Goal: Transaction & Acquisition: Download file/media

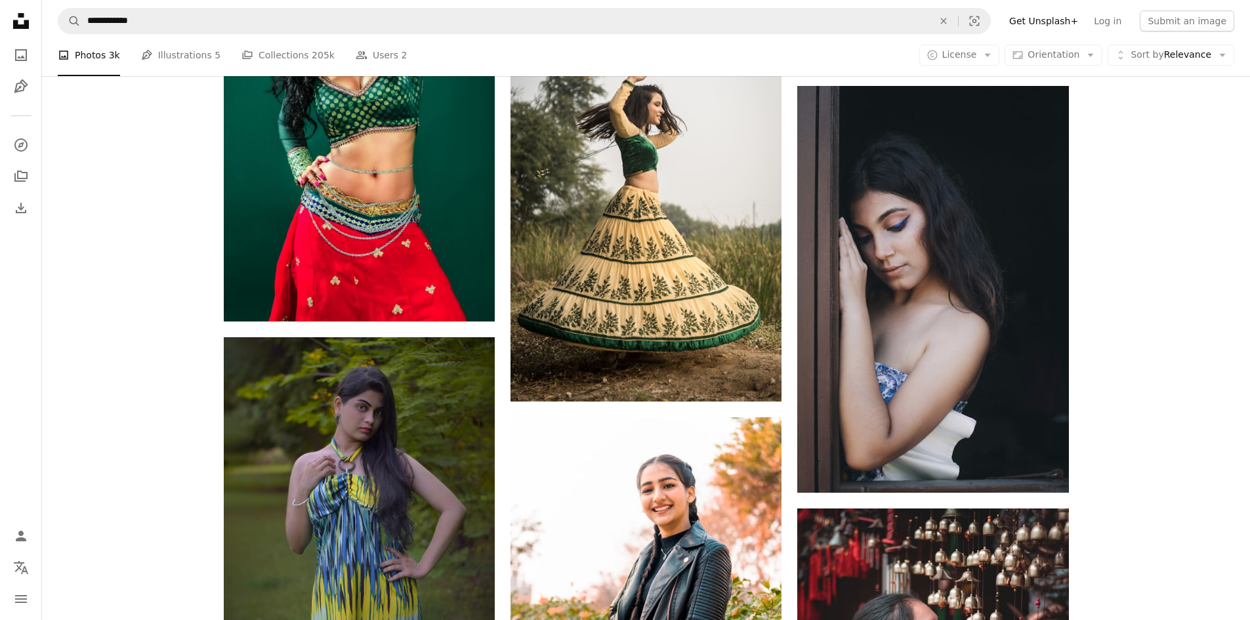
scroll to position [2165, 0]
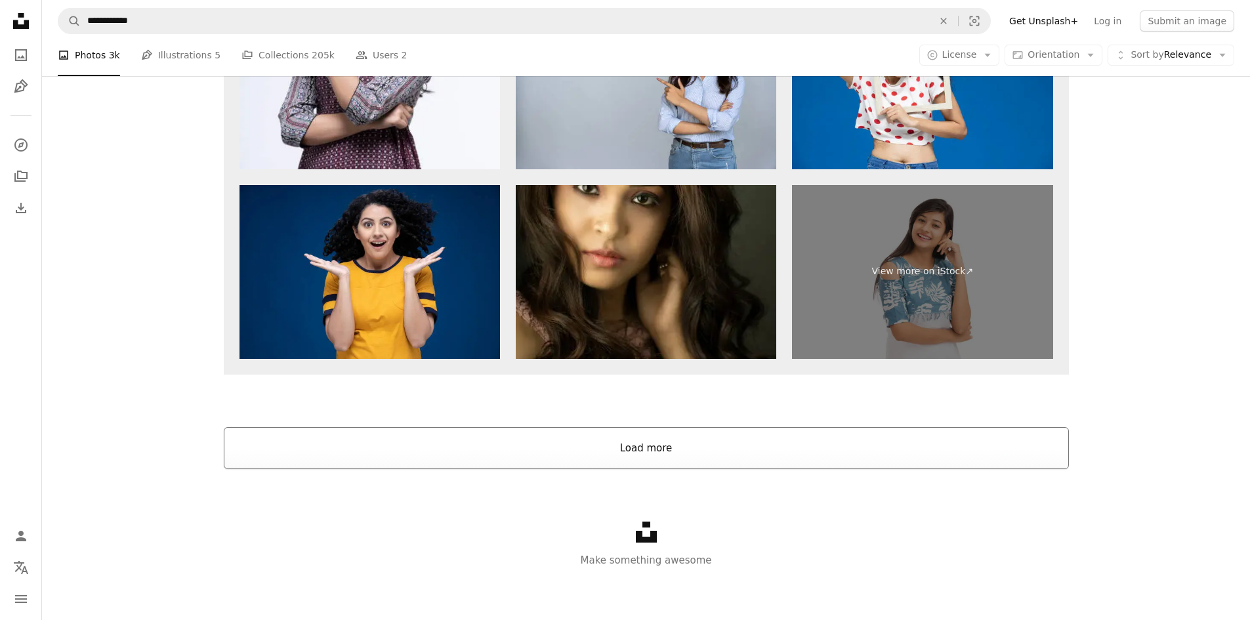
click at [652, 440] on button "Load more" at bounding box center [646, 448] width 845 height 42
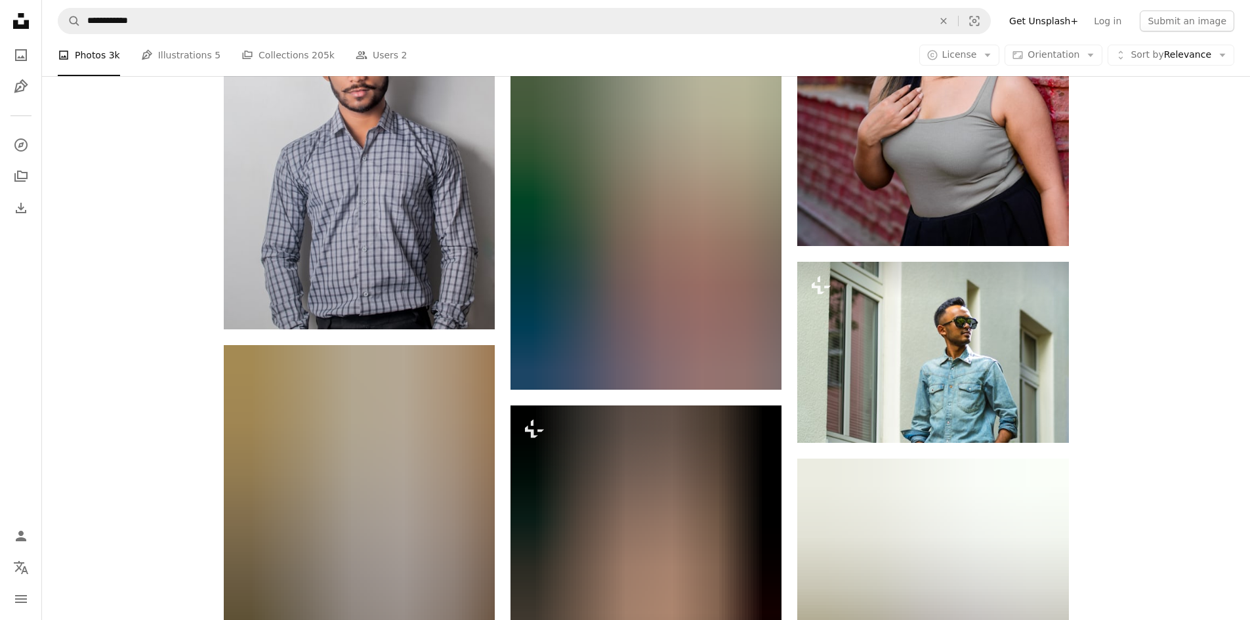
scroll to position [4805, 0]
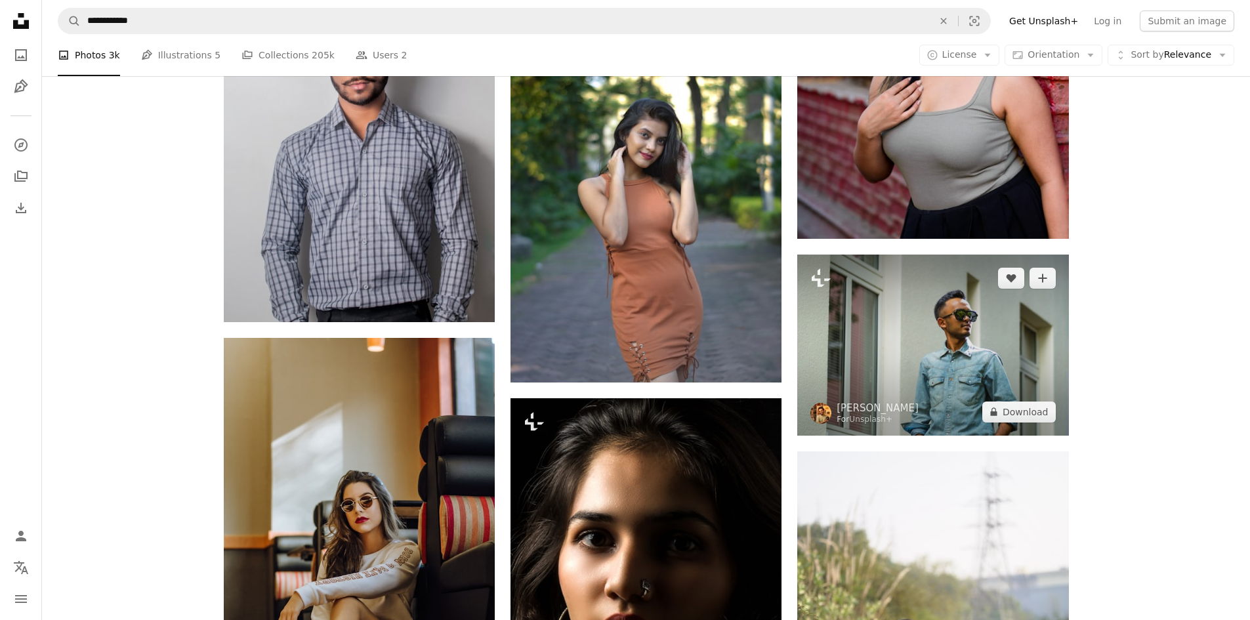
click at [878, 365] on img at bounding box center [932, 345] width 271 height 180
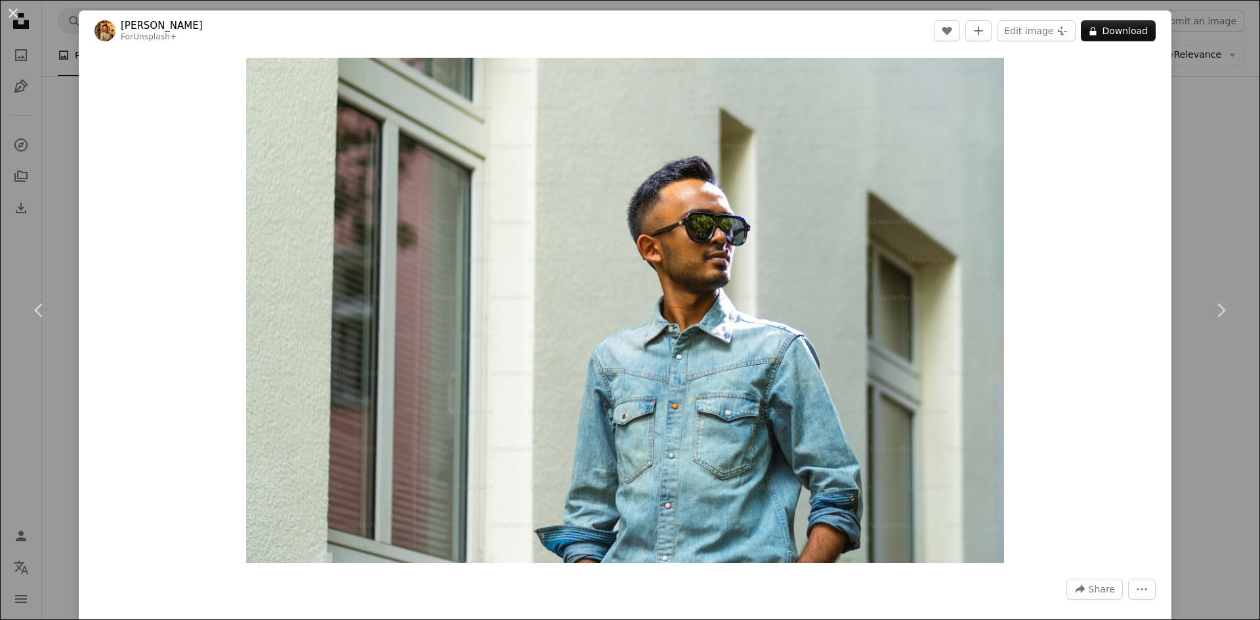
click at [96, 201] on div "Zoom in" at bounding box center [625, 310] width 1093 height 518
click at [1222, 121] on div "An X shape Chevron left Chevron right [PERSON_NAME] For Unsplash+ A heart A plu…" at bounding box center [630, 310] width 1260 height 620
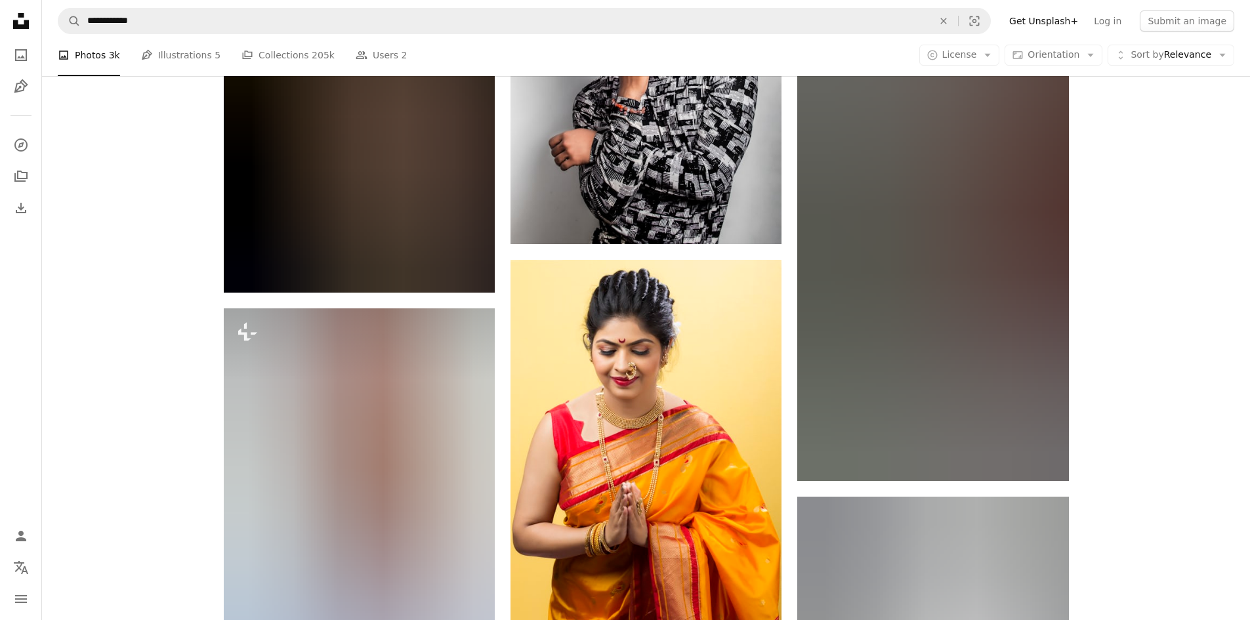
scroll to position [5855, 0]
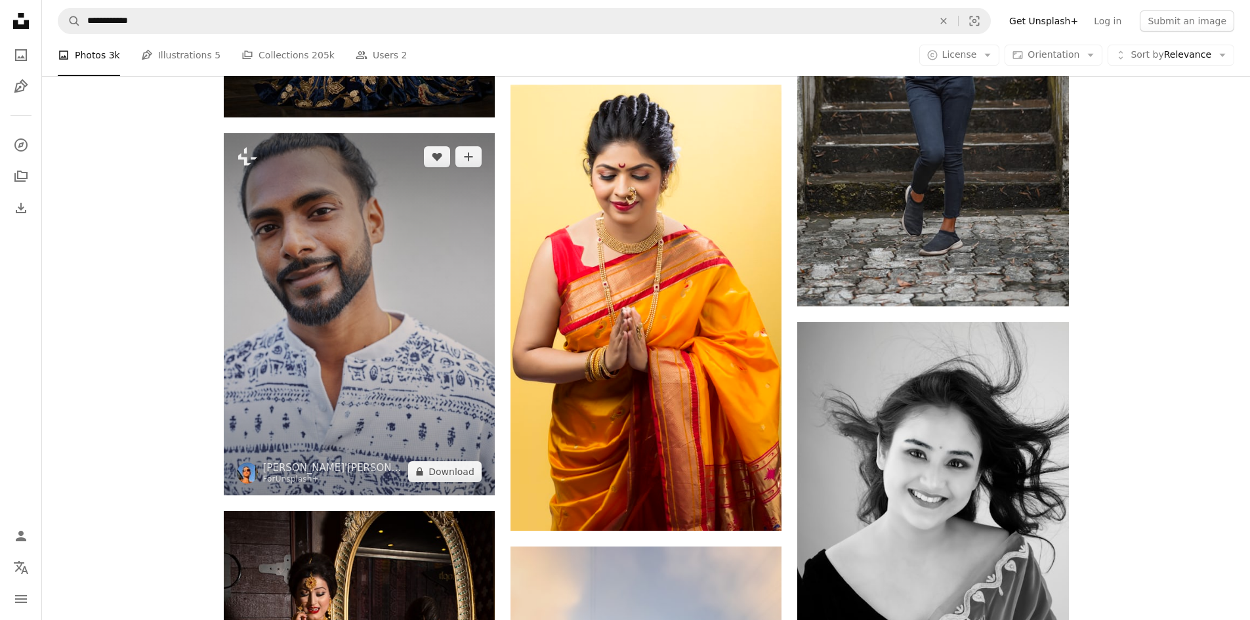
click at [355, 352] on img at bounding box center [359, 314] width 271 height 362
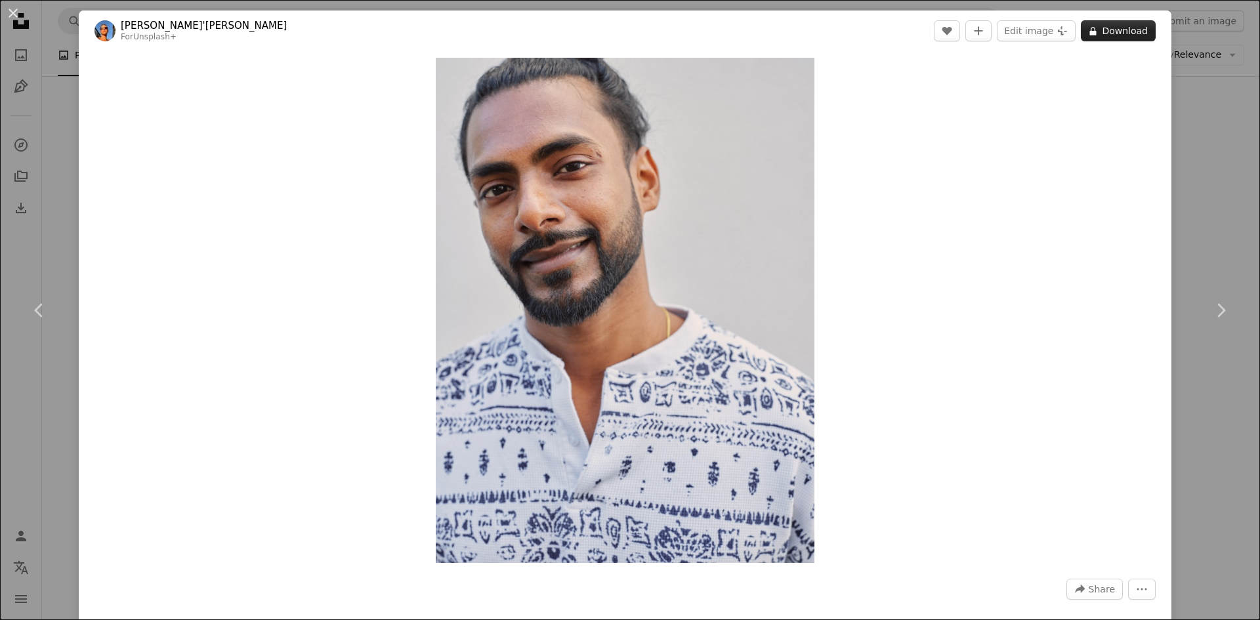
click at [1108, 31] on button "A lock Download" at bounding box center [1118, 30] width 75 height 21
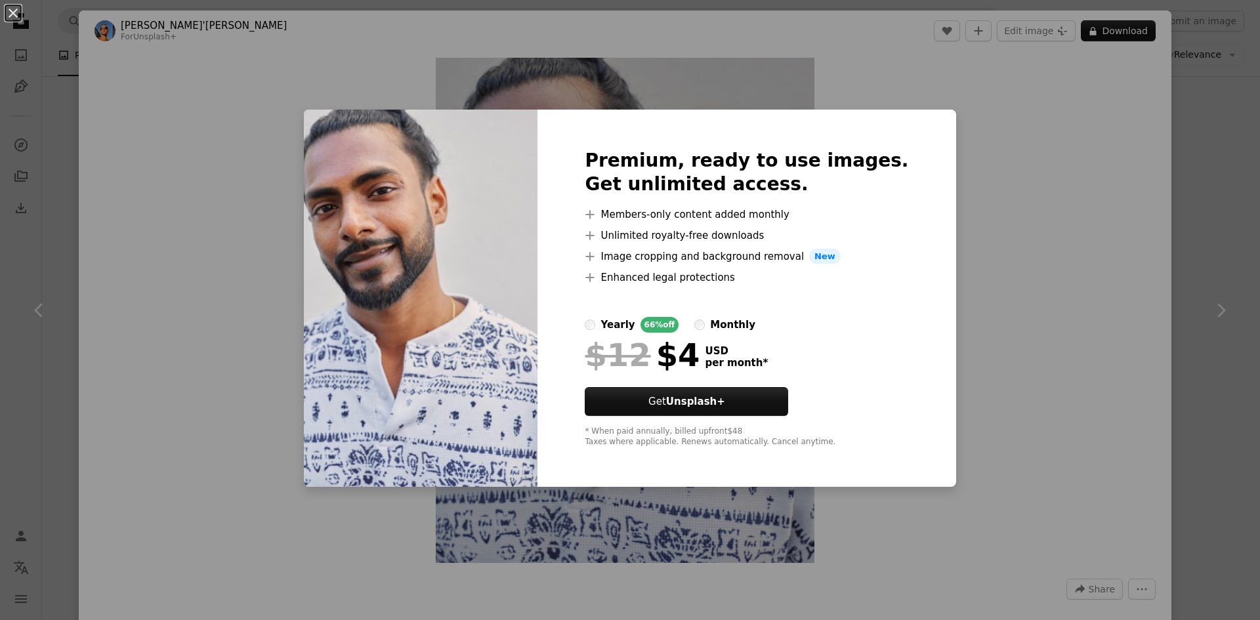
click at [1037, 378] on div "An X shape Premium, ready to use images. Get unlimited access. A plus sign Memb…" at bounding box center [630, 310] width 1260 height 620
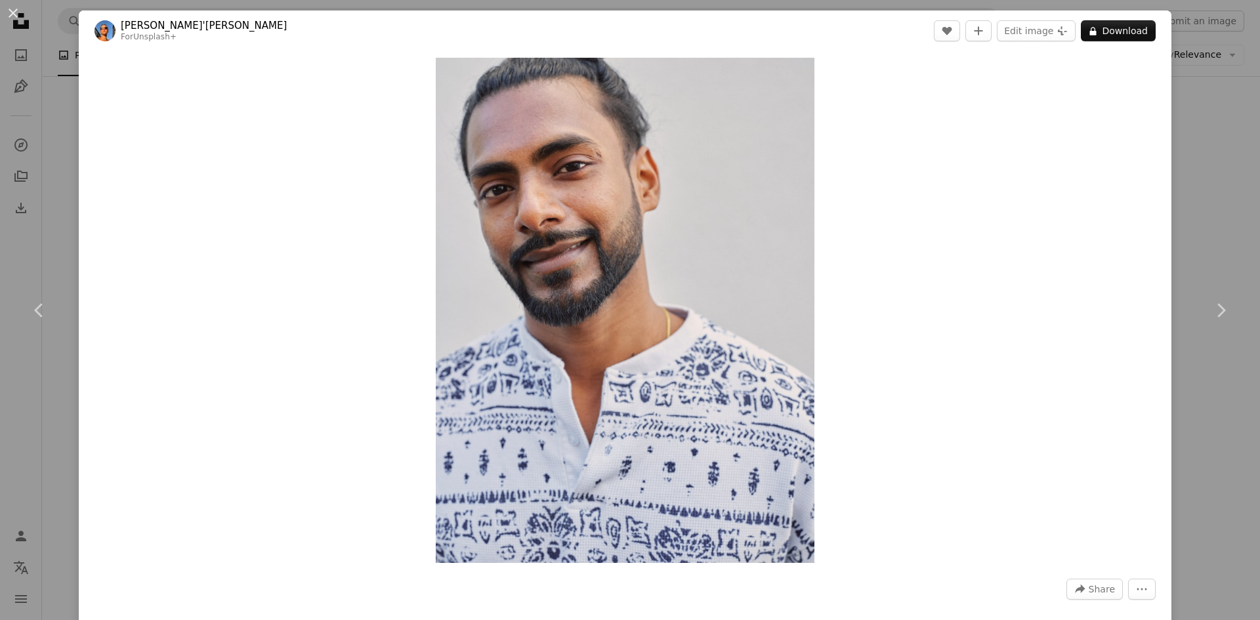
click at [58, 70] on div "An X shape Chevron left Chevron right [PERSON_NAME]'[PERSON_NAME] For Unsplash+…" at bounding box center [630, 310] width 1260 height 620
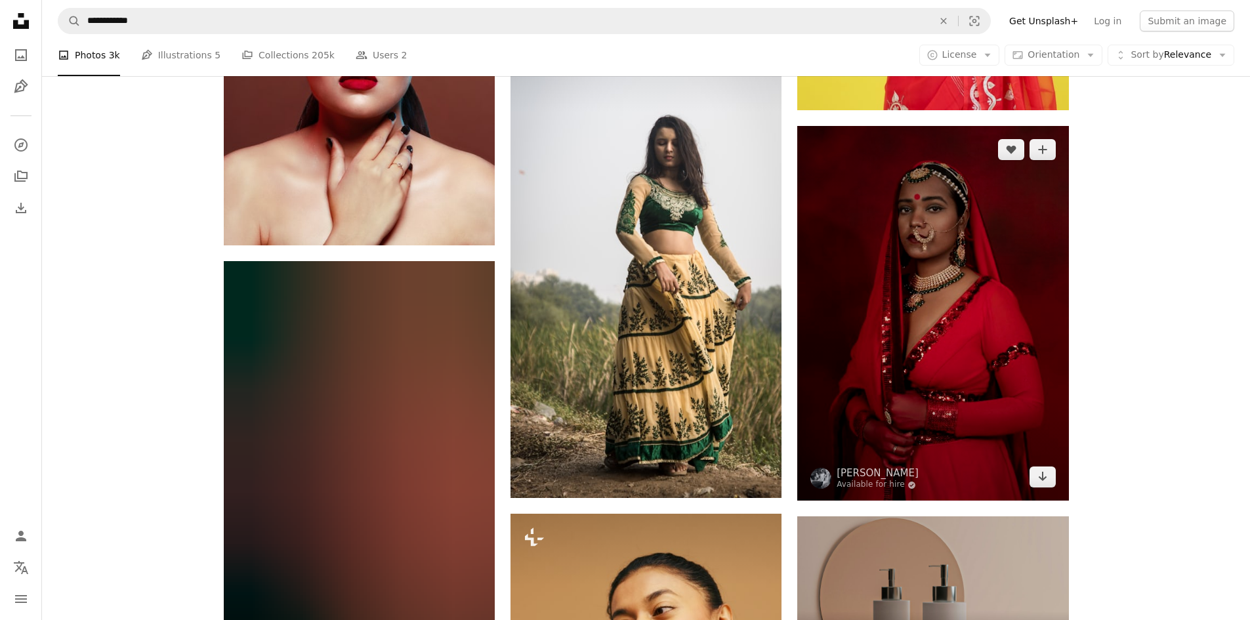
scroll to position [7298, 0]
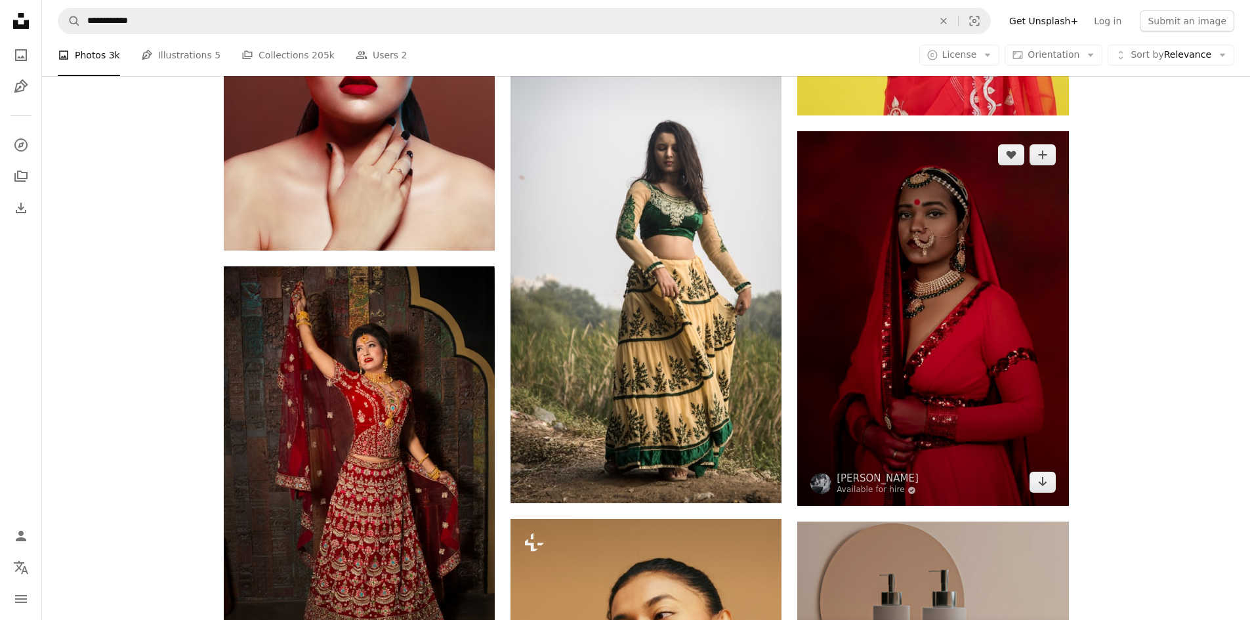
click at [900, 301] on img at bounding box center [932, 318] width 271 height 375
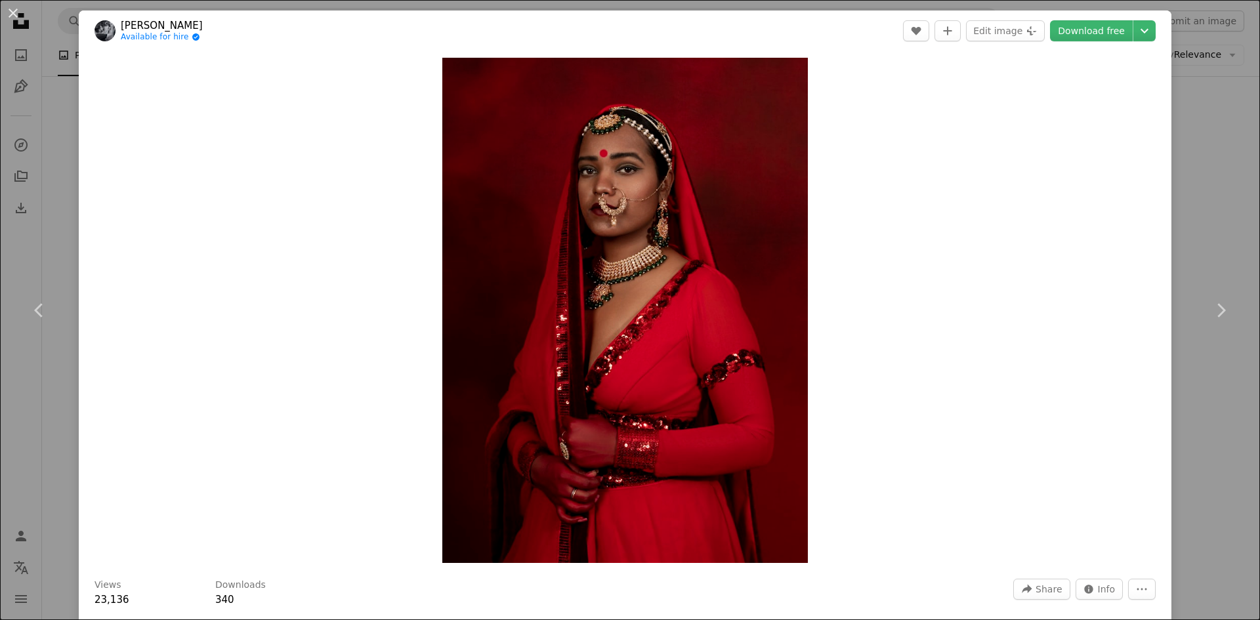
click at [1097, 18] on header "[PERSON_NAME] Available for hire A checkmark inside of a circle A heart A plus …" at bounding box center [625, 30] width 1093 height 41
click at [1094, 24] on link "Download free" at bounding box center [1091, 30] width 83 height 21
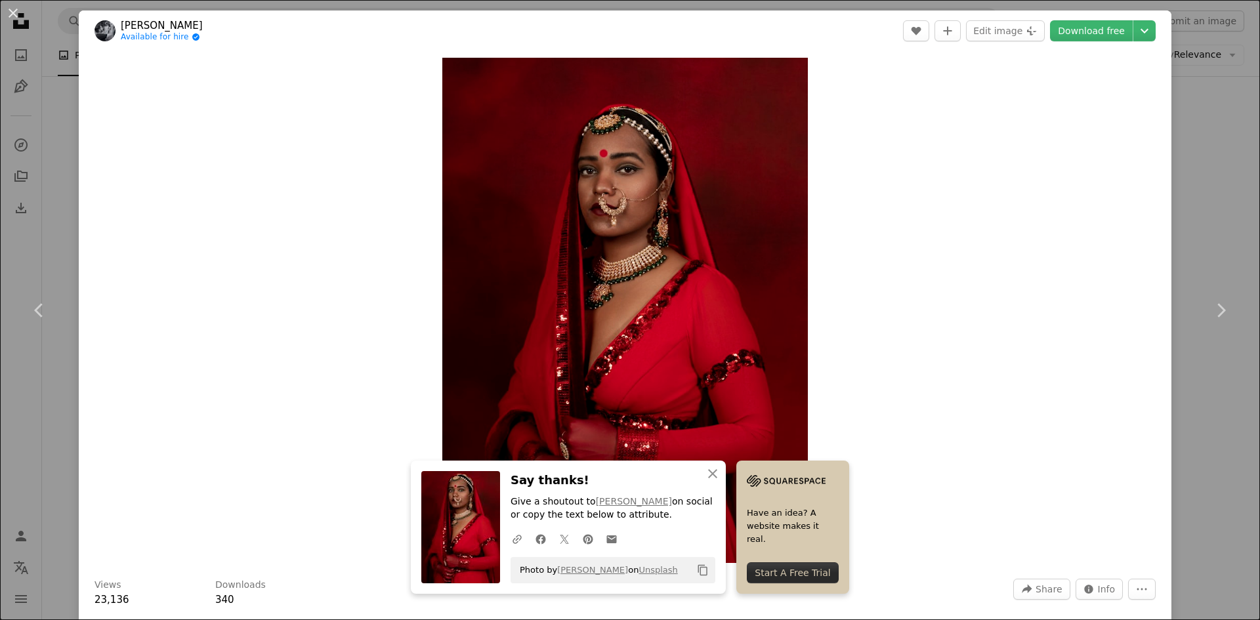
click at [44, 237] on div "An X shape Chevron left Chevron right An X shape Close Say thanks! Give a shout…" at bounding box center [630, 310] width 1260 height 620
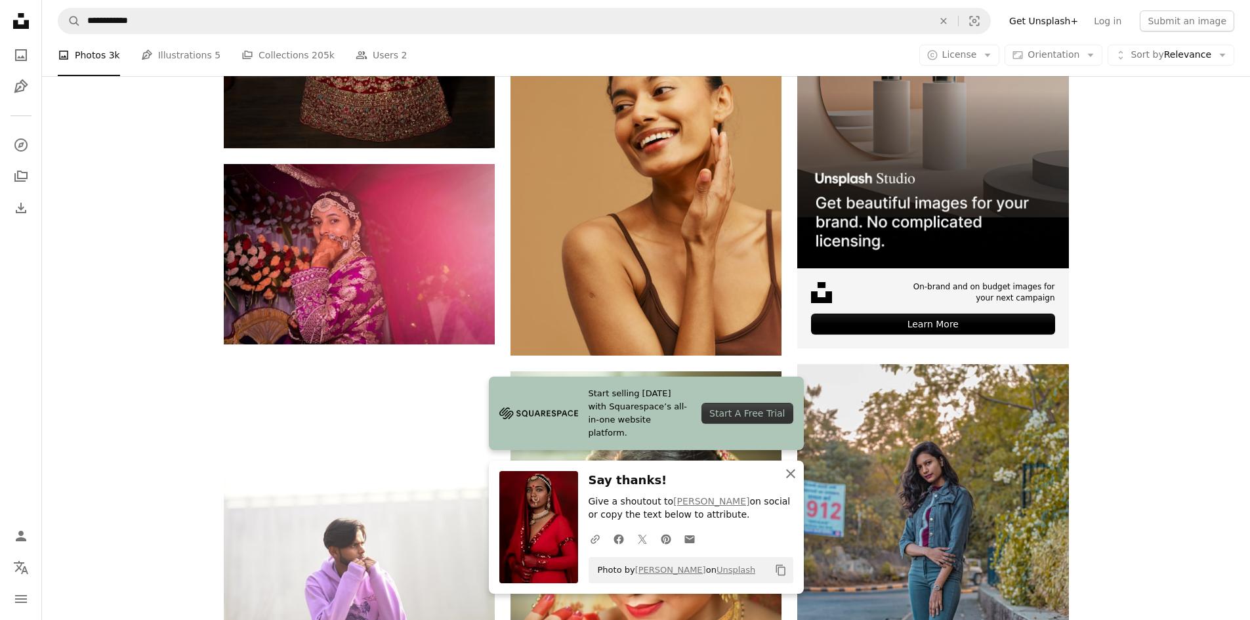
drag, startPoint x: 790, startPoint y: 478, endPoint x: 780, endPoint y: 470, distance: 13.1
click at [790, 478] on icon "An X shape" at bounding box center [791, 474] width 16 height 16
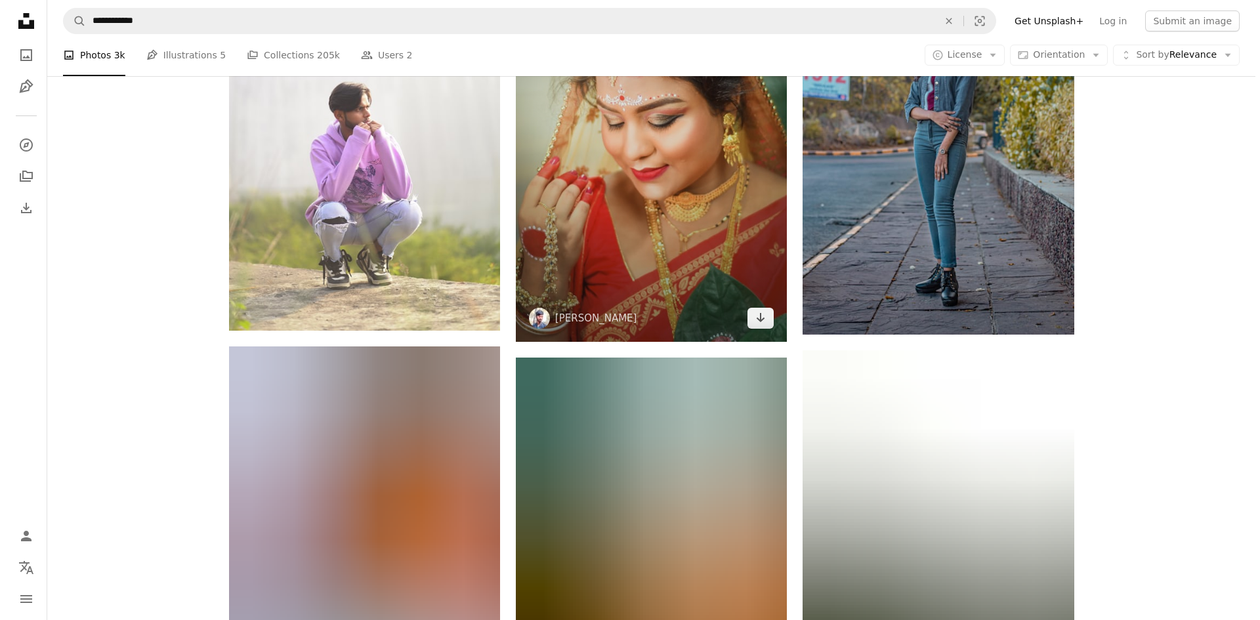
scroll to position [8414, 0]
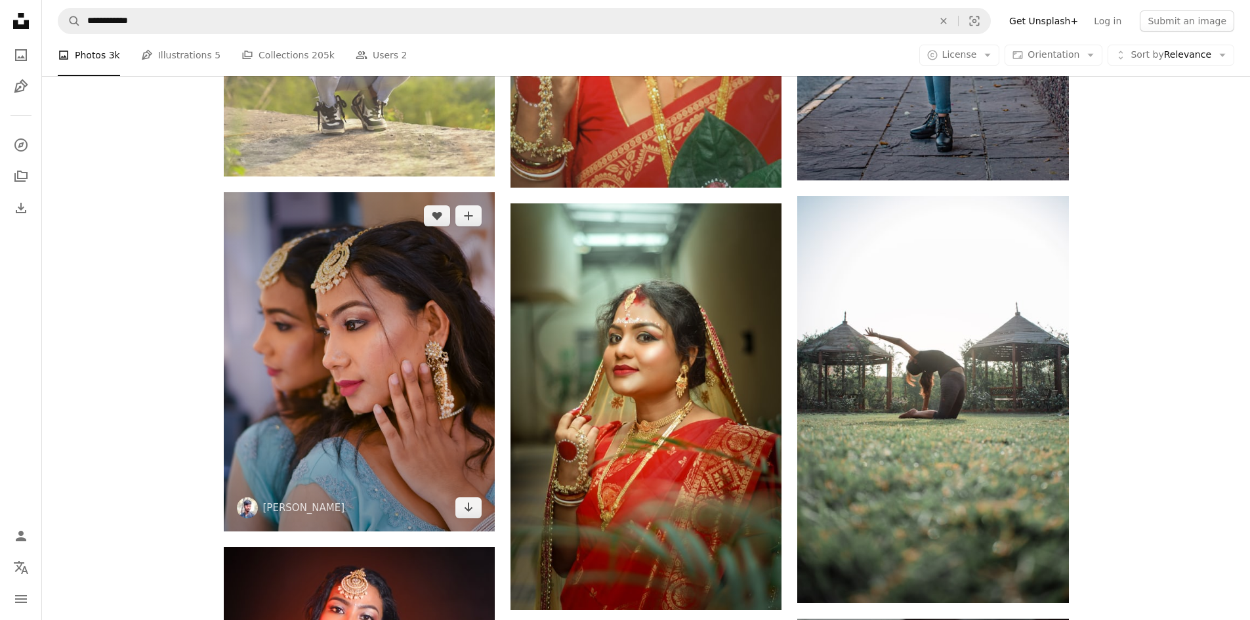
click at [467, 444] on img at bounding box center [359, 361] width 271 height 339
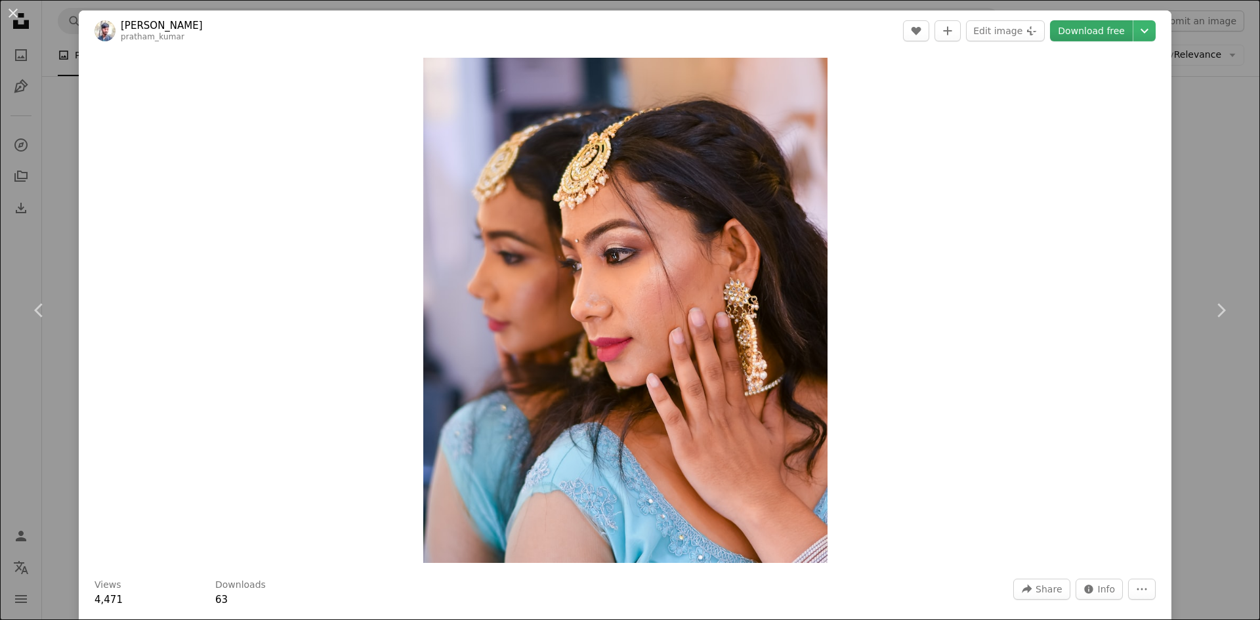
click at [1068, 27] on link "Download free" at bounding box center [1091, 30] width 83 height 21
